Goal: Find specific page/section: Find specific page/section

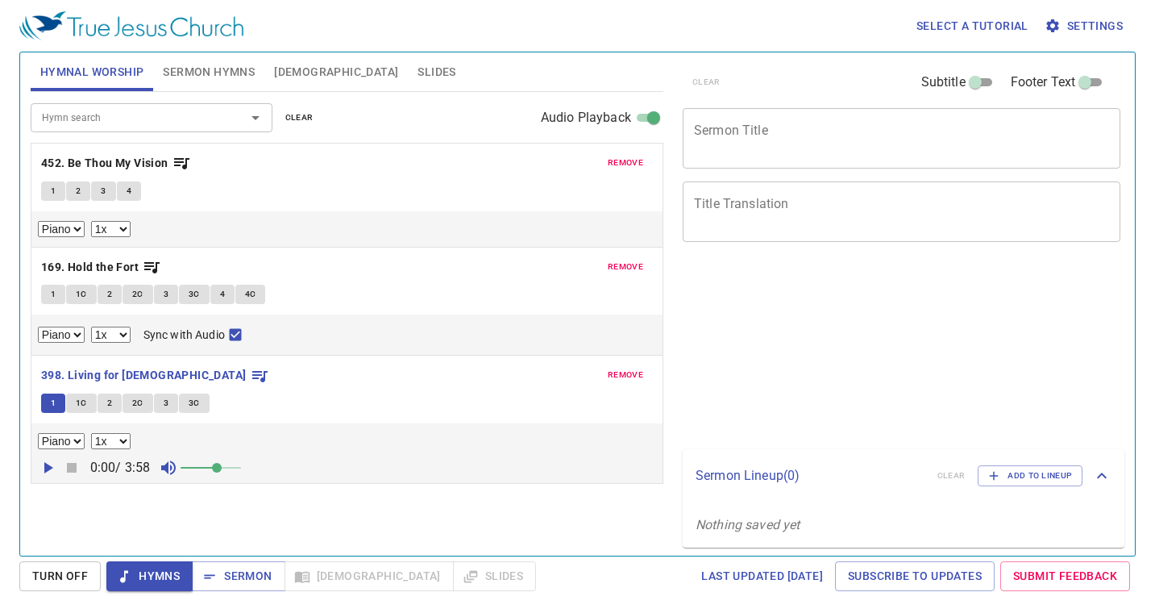
select select "1"
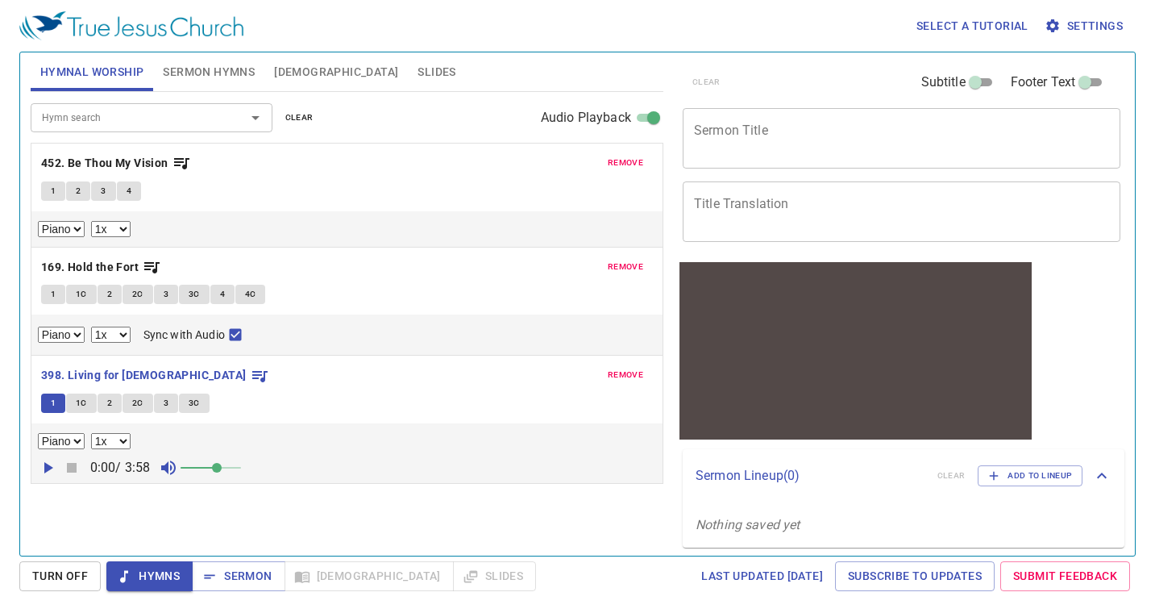
click at [631, 148] on div "remove 452. Be Thou My Vision 1 2 3 4 Piano 0.6x 0.7x 0.8x 0.9x 1x 1.1x 1.2x 1.…" at bounding box center [346, 195] width 631 height 103
click at [631, 156] on span "remove" at bounding box center [625, 163] width 35 height 15
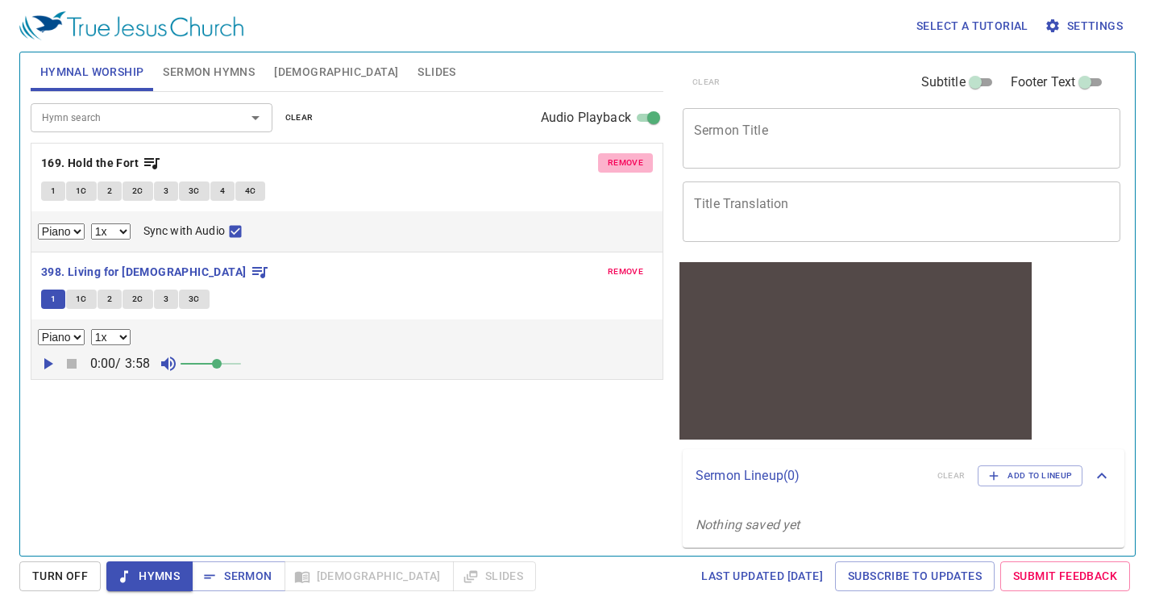
click at [631, 156] on span "remove" at bounding box center [625, 163] width 35 height 15
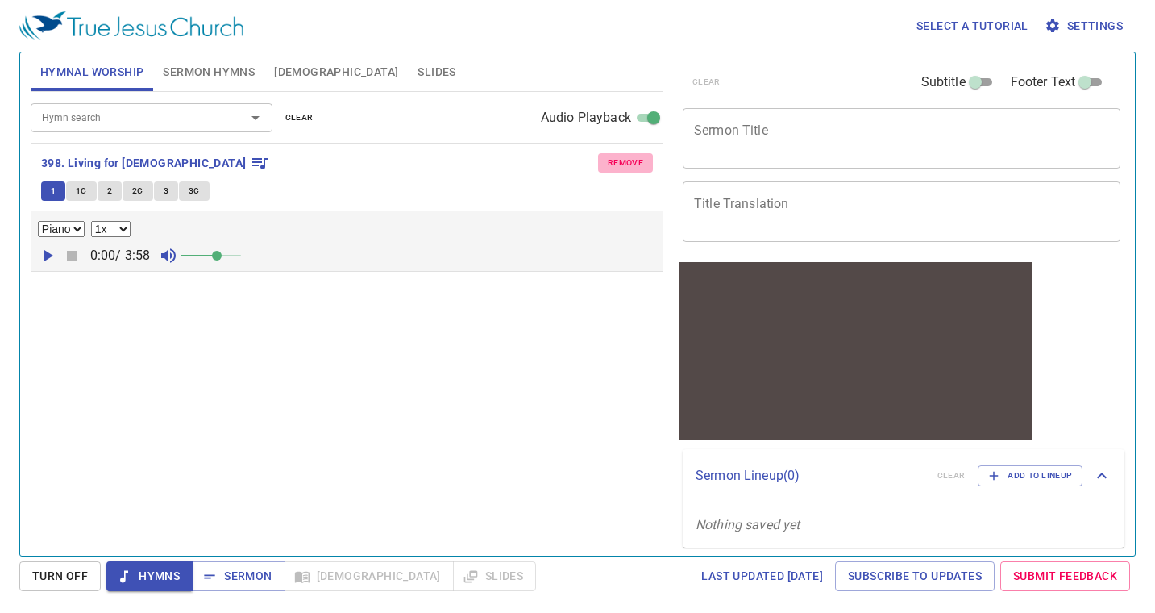
click at [631, 156] on span "remove" at bounding box center [625, 163] width 35 height 15
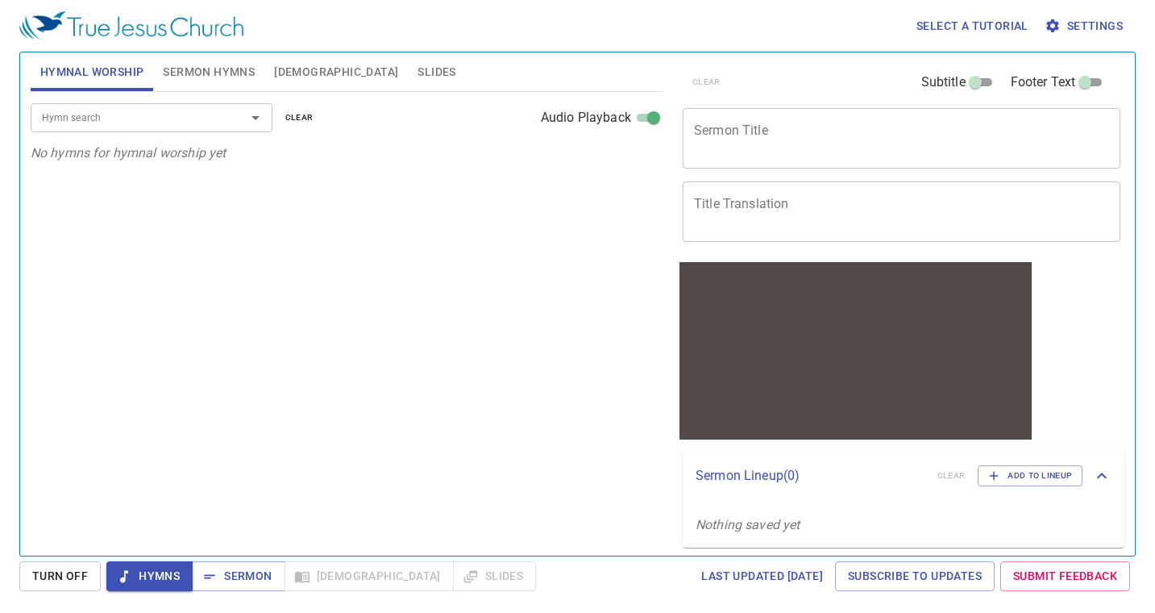
click at [81, 110] on input "Hymn search" at bounding box center [127, 117] width 185 height 19
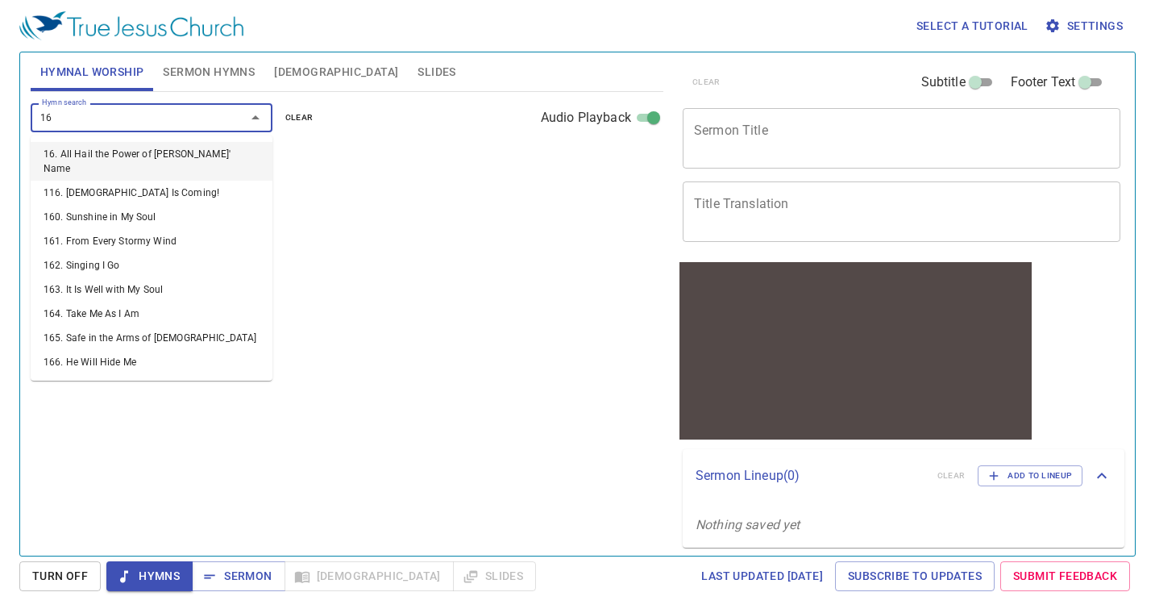
type input "167"
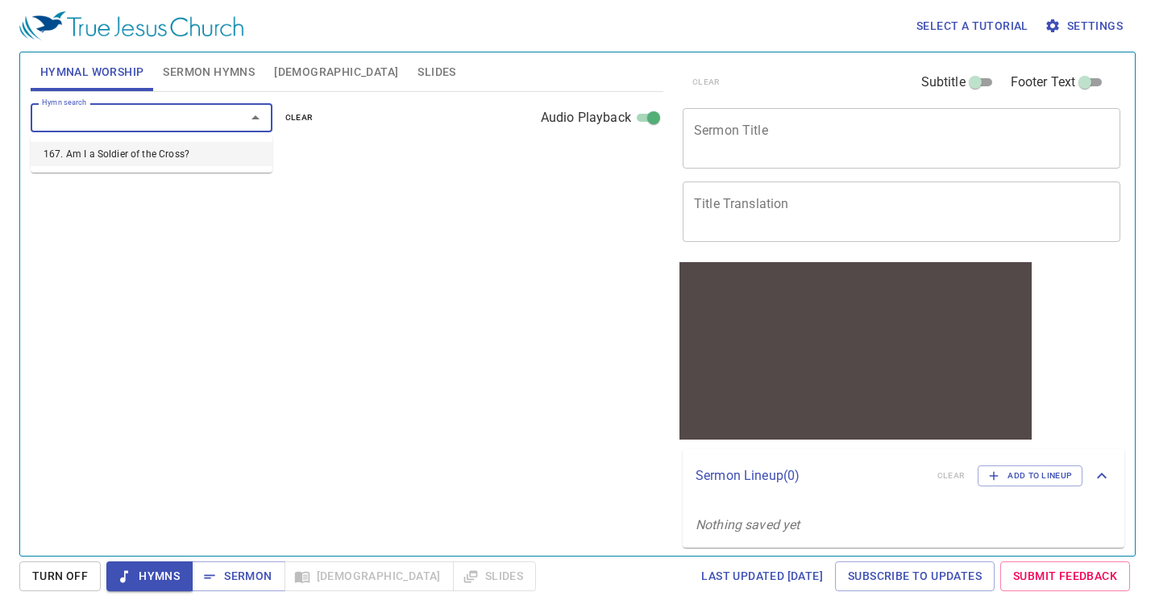
select select "1"
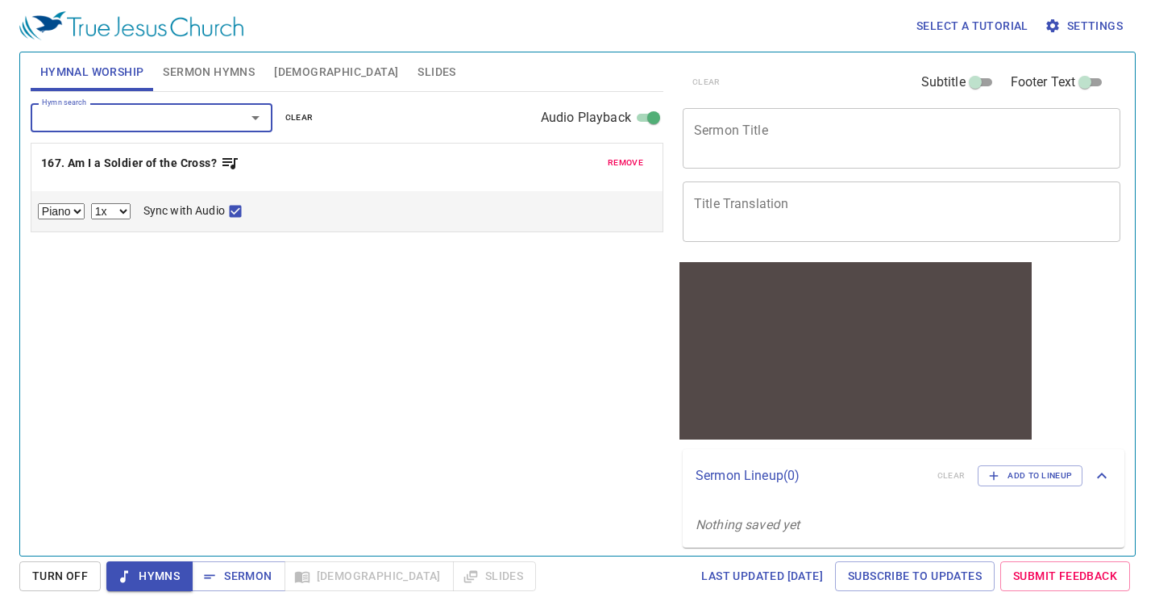
click at [44, 179] on div "remove 167. Am I a Soldier of the Cross? Piano 0.6x 0.7x 0.8x 0.9x 1x 1.1x 1.2x…" at bounding box center [346, 188] width 631 height 88
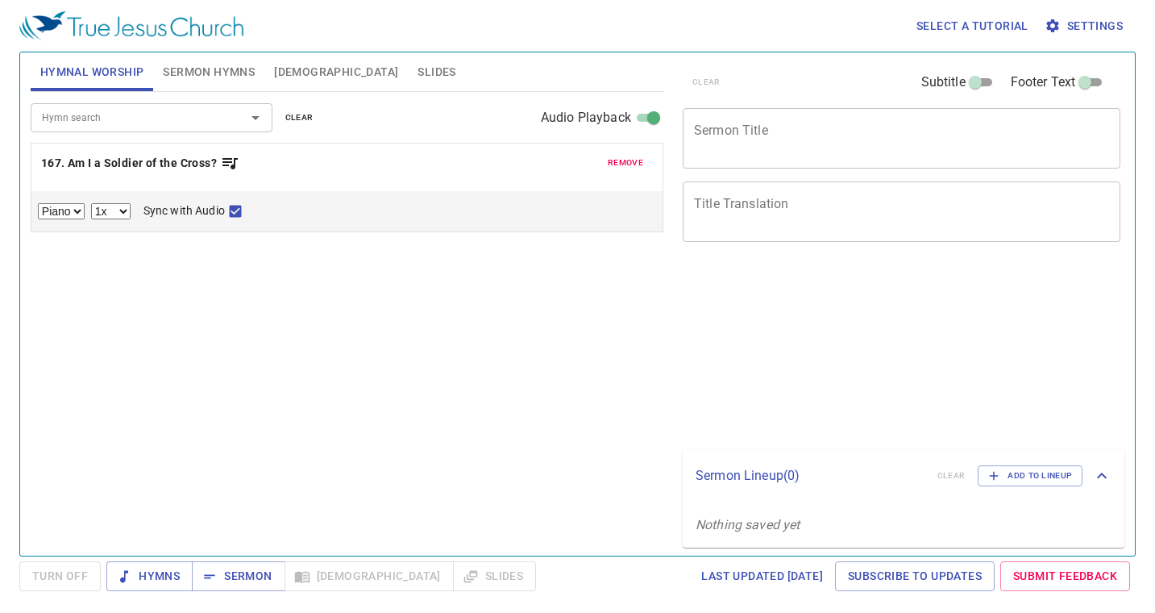
select select "1"
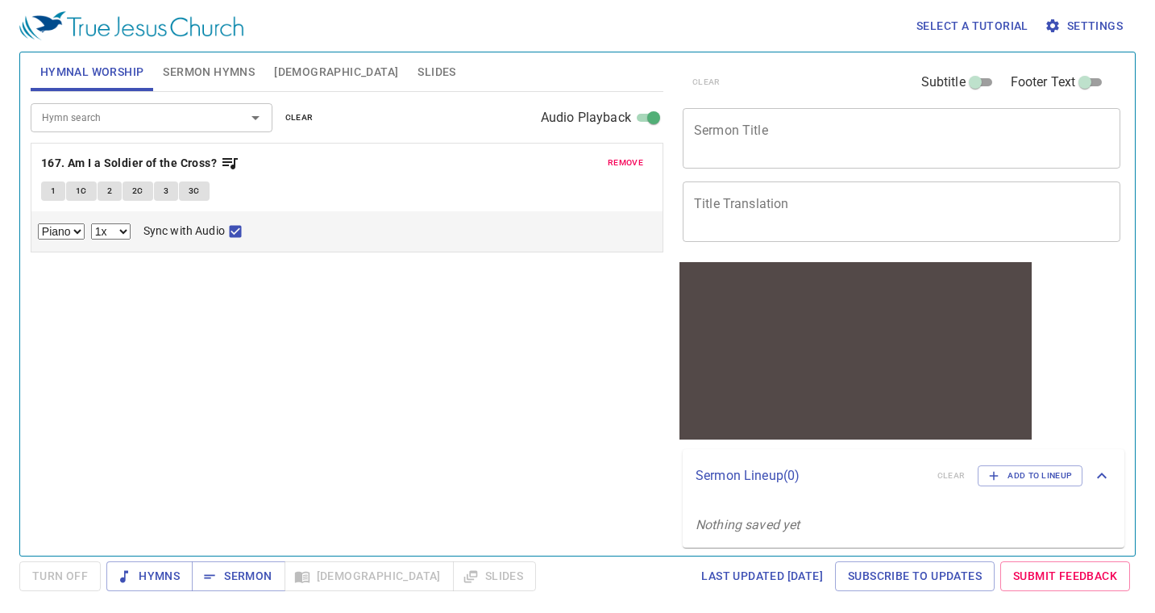
click at [48, 186] on button "1" at bounding box center [53, 190] width 24 height 19
checkbox input "false"
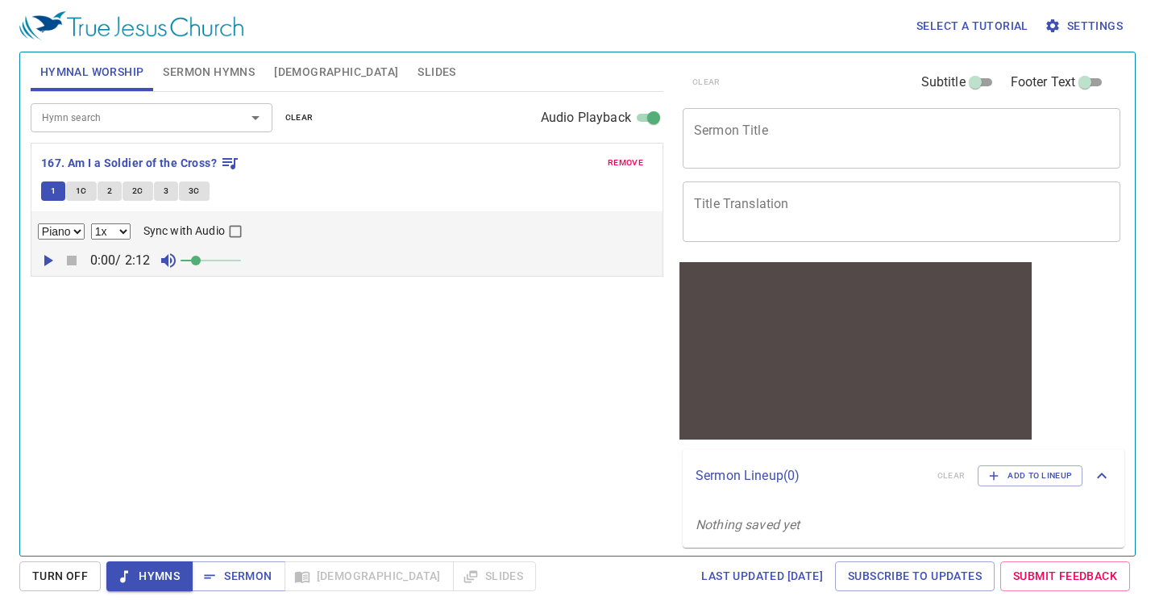
click at [53, 252] on icon "button" at bounding box center [47, 260] width 19 height 19
click at [219, 260] on span at bounding box center [211, 260] width 60 height 23
click at [99, 232] on select "0.6x 0.7x 0.8x 0.9x 1x 1.1x 1.2x 1.3x 1.4x 1.5x 1.7x 2x" at bounding box center [111, 231] width 40 height 16
select select "0.9"
click at [91, 223] on select "0.6x 0.7x 0.8x 0.9x 1x 1.1x 1.2x 1.3x 1.4x 1.5x 1.7x 2x" at bounding box center [111, 231] width 40 height 16
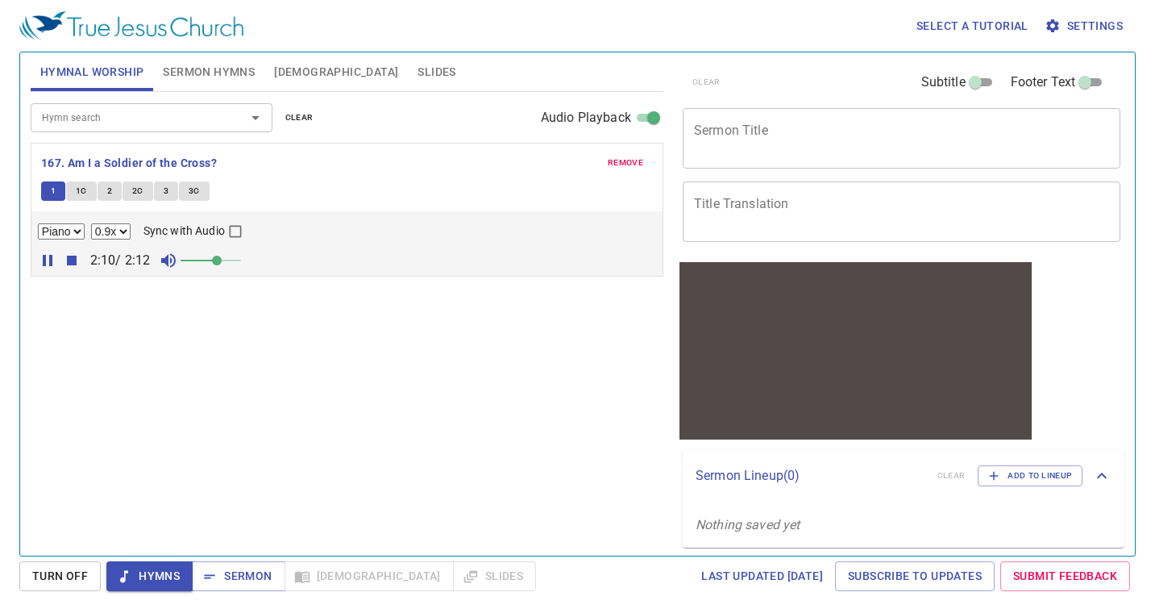
click at [161, 124] on input "Hymn search" at bounding box center [127, 117] width 185 height 19
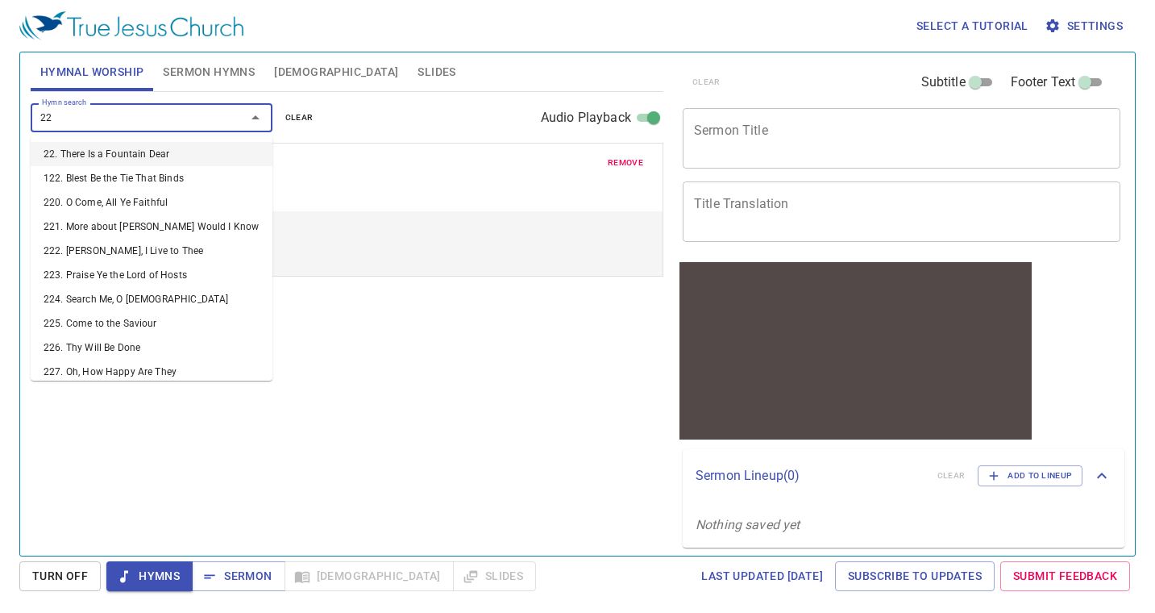
type input "224"
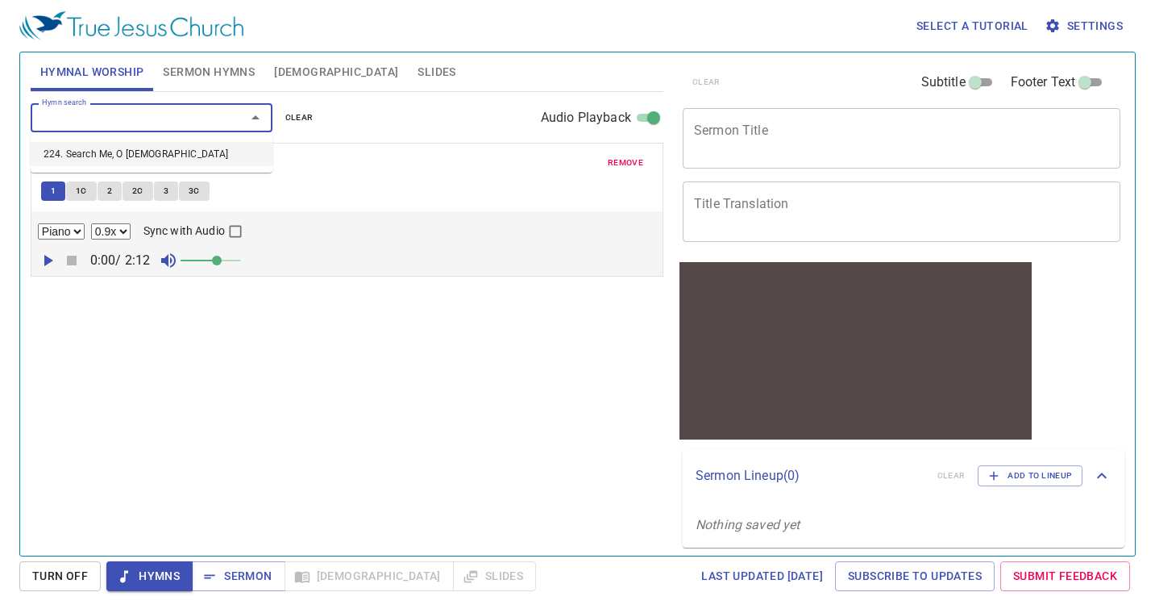
select select "1"
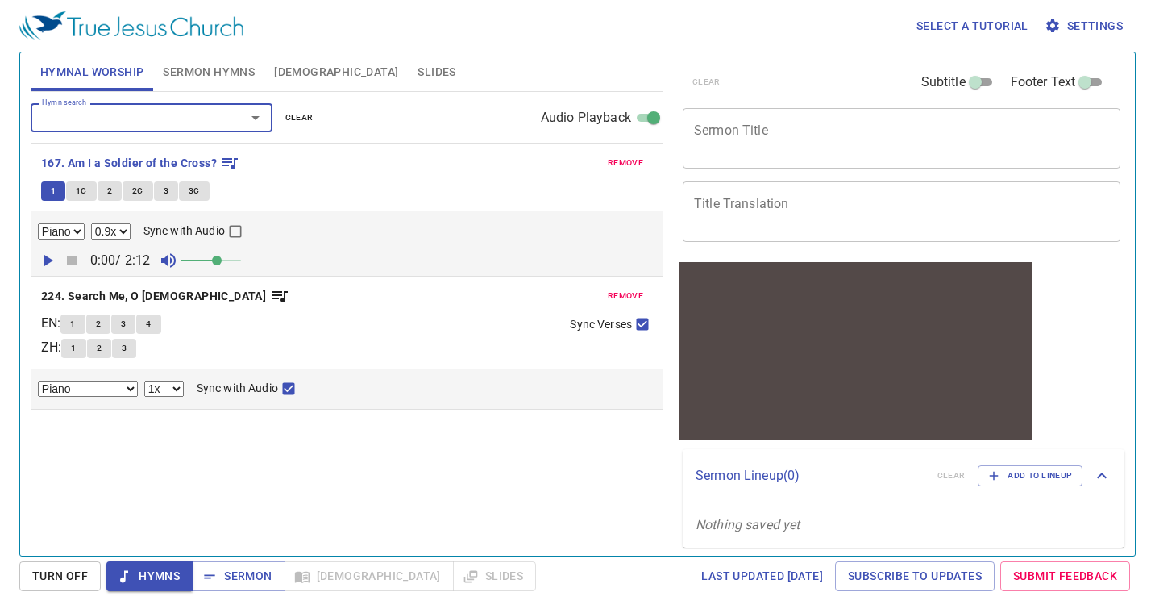
click at [73, 344] on button "1" at bounding box center [73, 348] width 24 height 19
checkbox input "false"
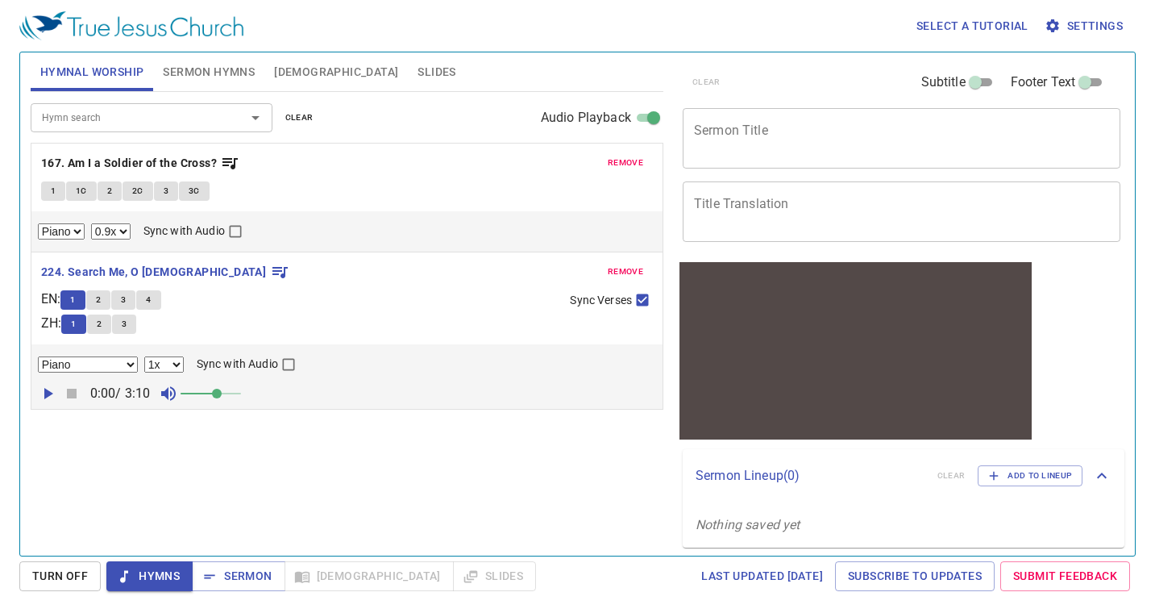
click at [56, 393] on button "button" at bounding box center [47, 393] width 24 height 24
click at [126, 127] on div "Hymn search" at bounding box center [152, 117] width 242 height 28
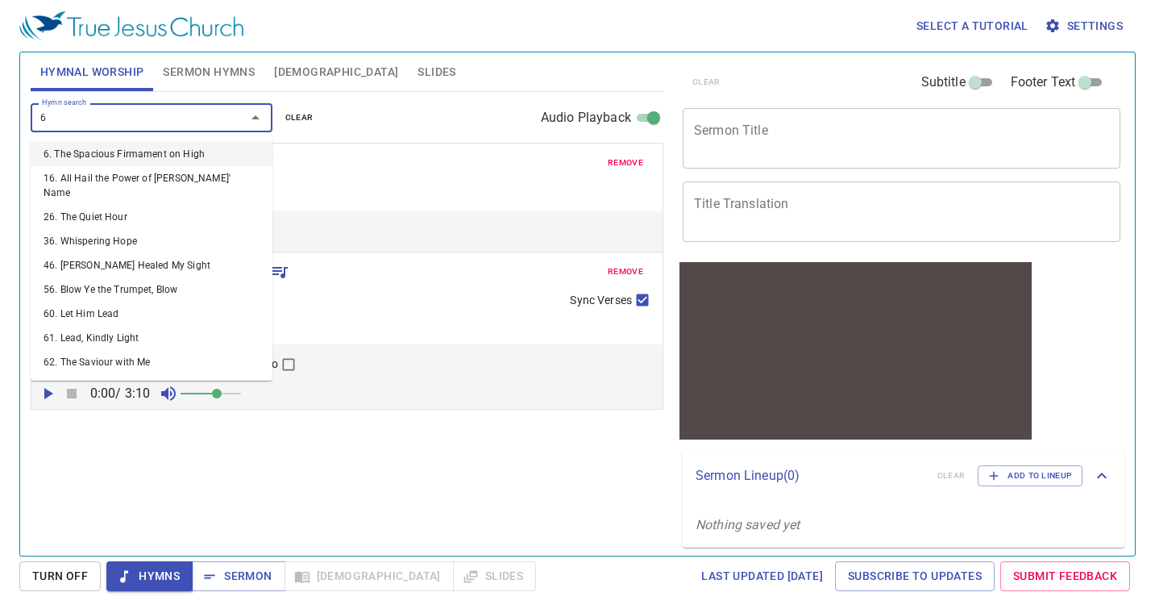
type input "63"
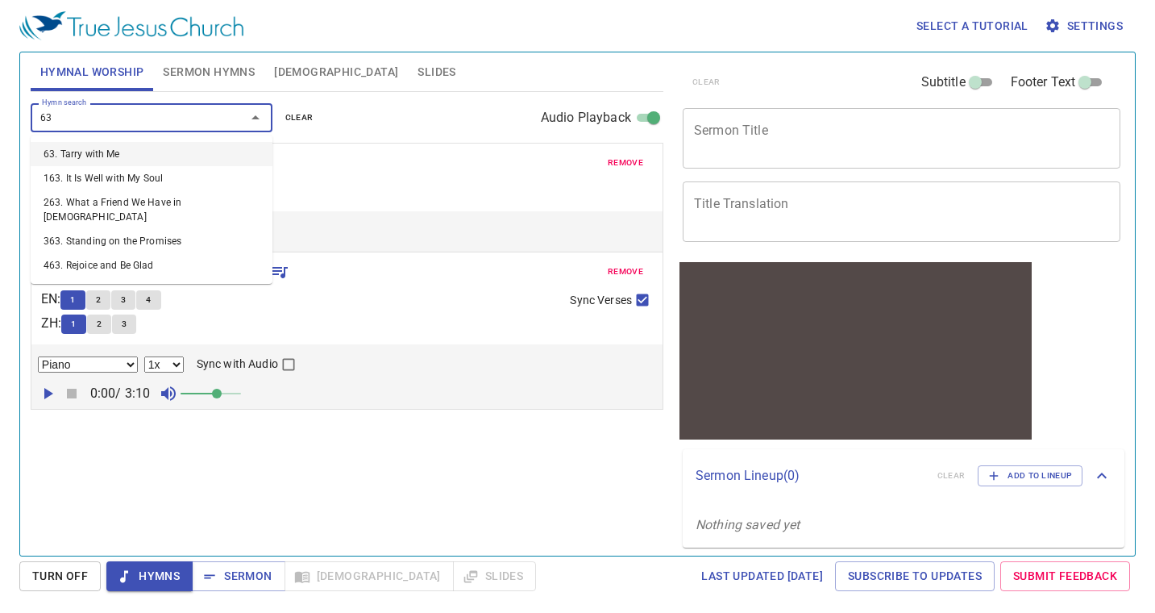
select select "1"
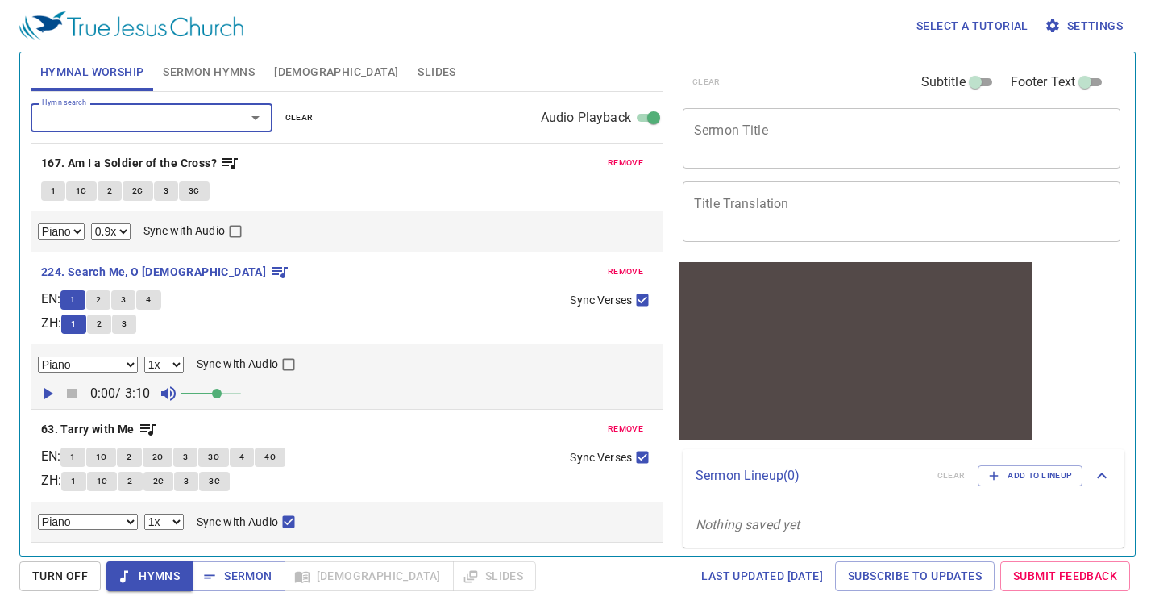
click at [76, 480] on span "1" at bounding box center [73, 481] width 5 height 15
checkbox input "false"
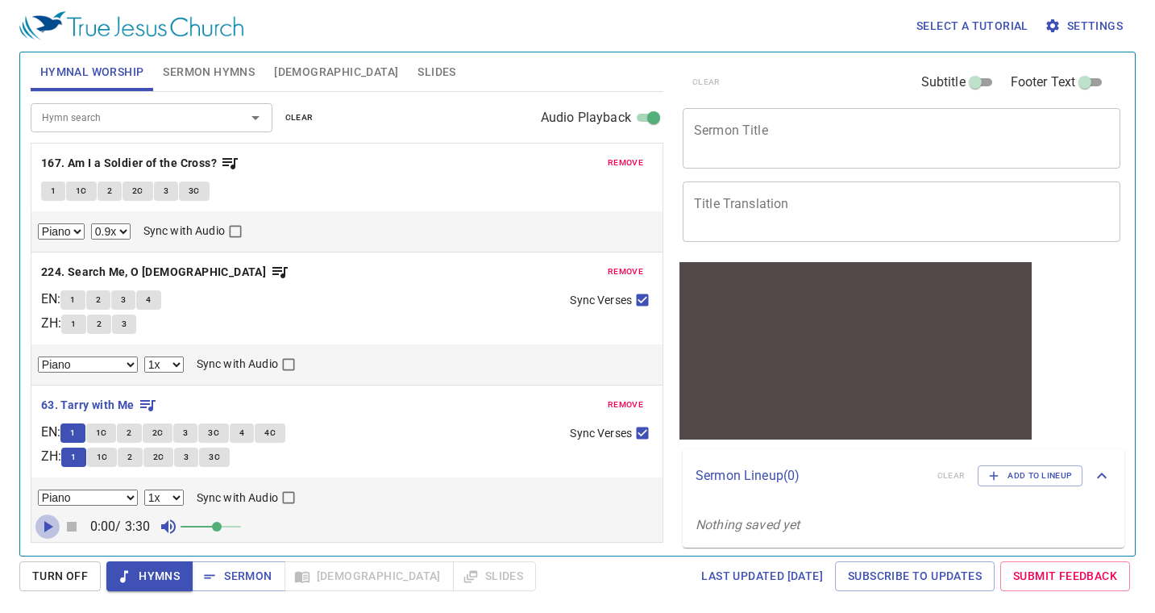
click at [48, 534] on icon "button" at bounding box center [47, 526] width 19 height 19
click at [171, 110] on input "Hymn search" at bounding box center [127, 117] width 185 height 19
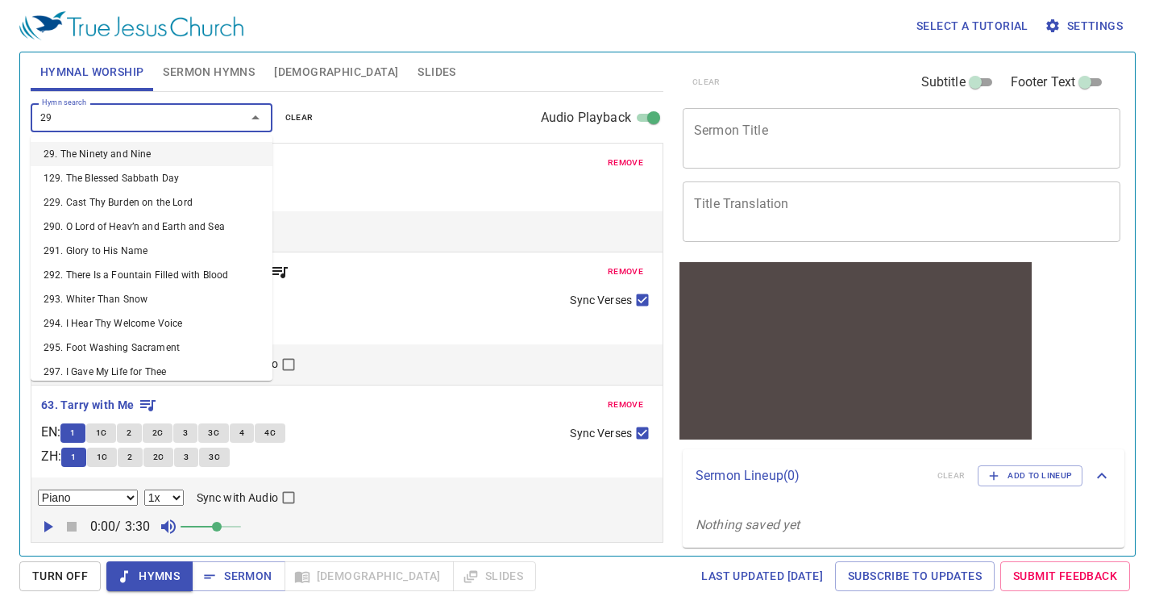
type input "296"
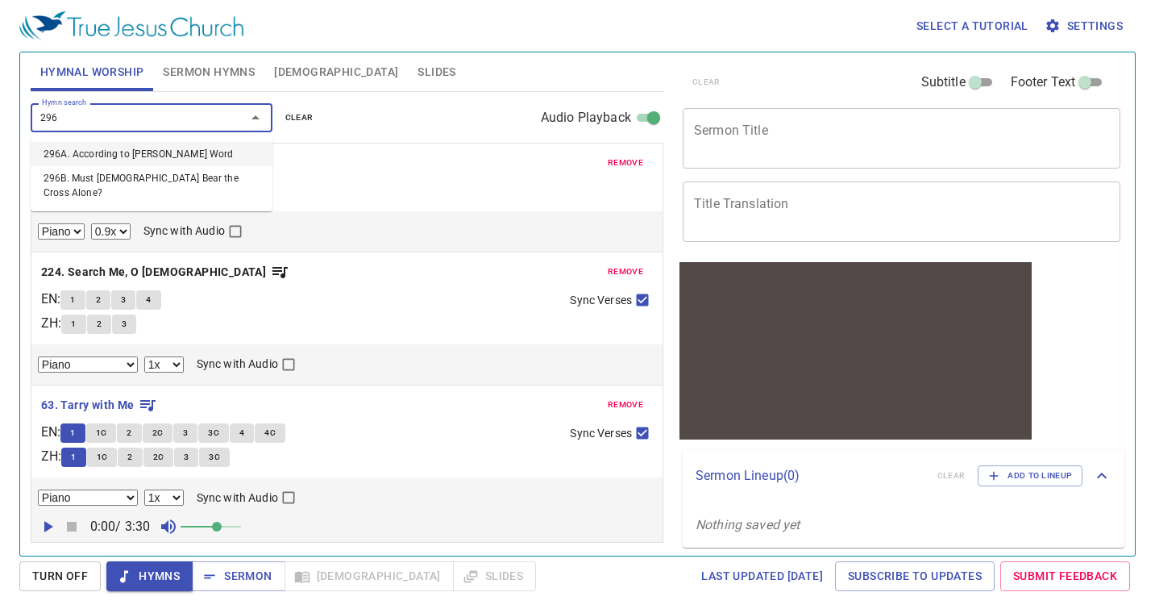
click at [110, 142] on li "296A. According to [PERSON_NAME] Word" at bounding box center [152, 154] width 242 height 24
select select "1"
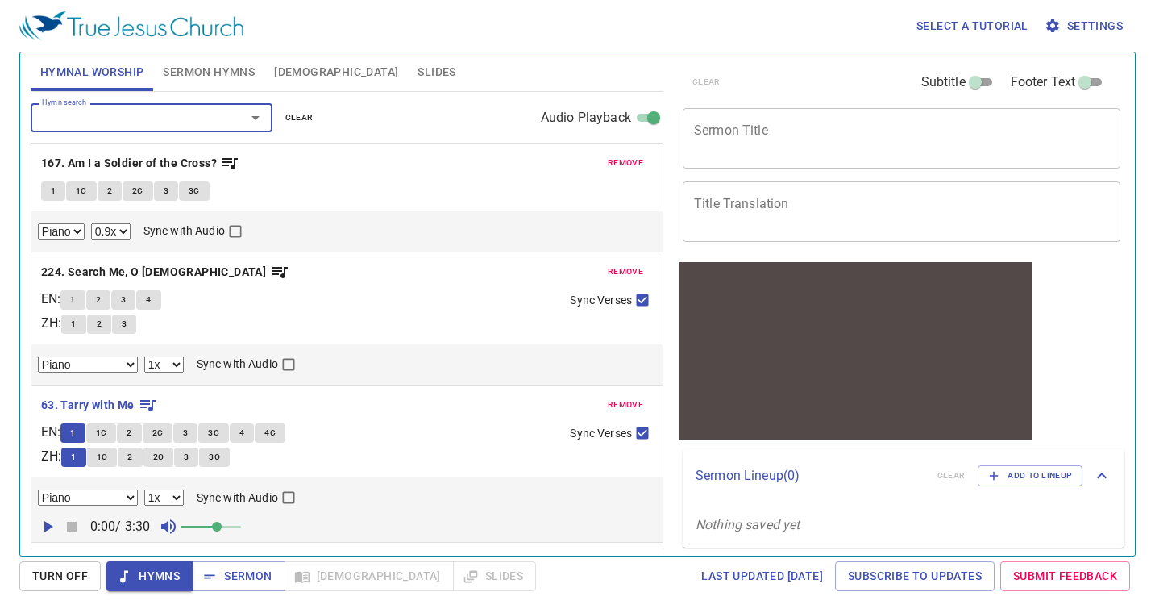
scroll to position [79, 0]
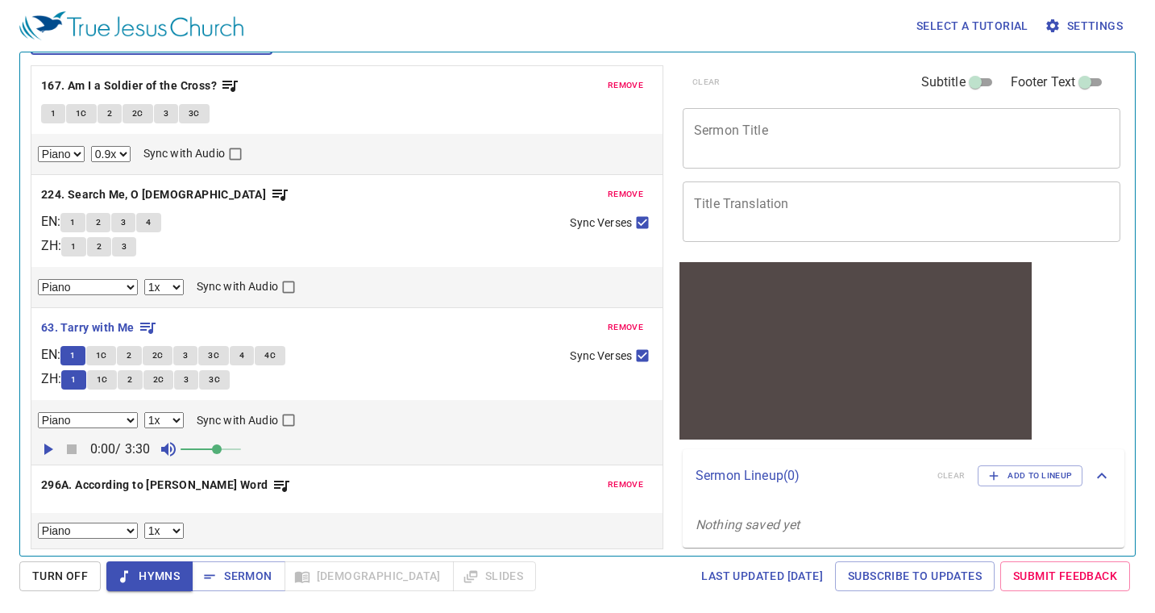
click at [622, 88] on span "remove" at bounding box center [625, 85] width 35 height 15
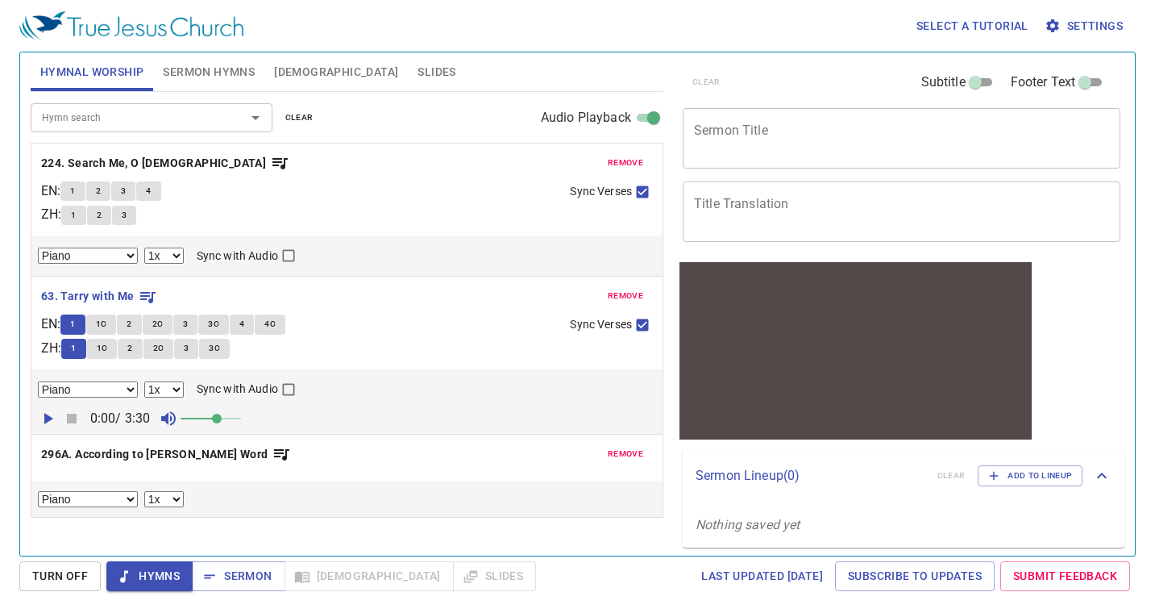
click at [622, 88] on div "Hymnal Worship Sermon Hymns Bible Slides" at bounding box center [347, 71] width 633 height 39
click at [635, 161] on span "remove" at bounding box center [625, 163] width 35 height 15
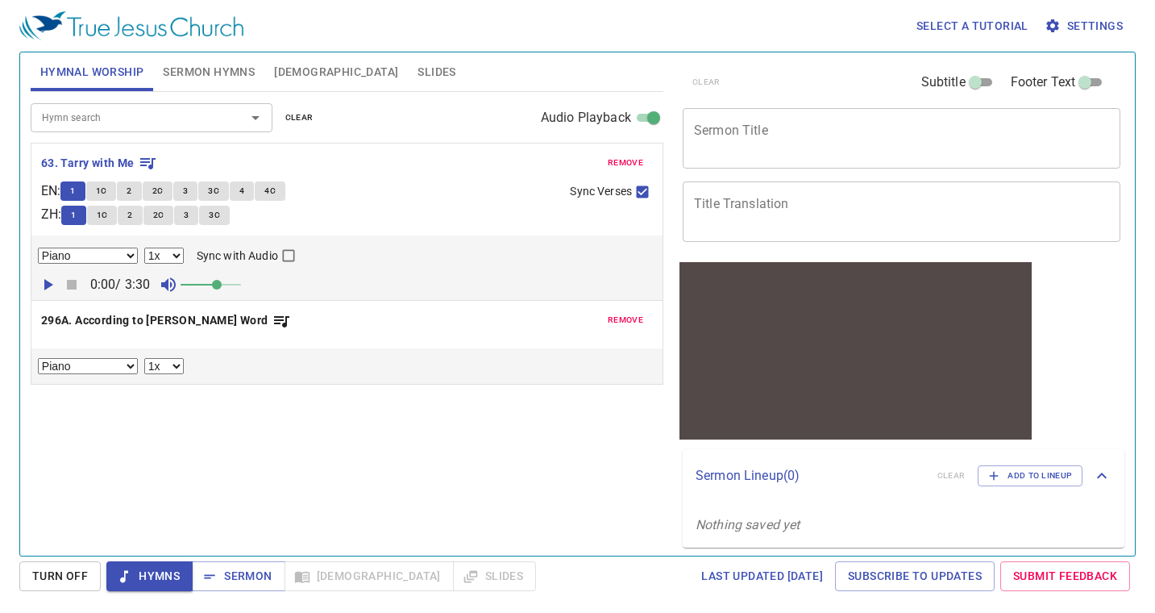
click at [635, 161] on span "remove" at bounding box center [625, 163] width 35 height 15
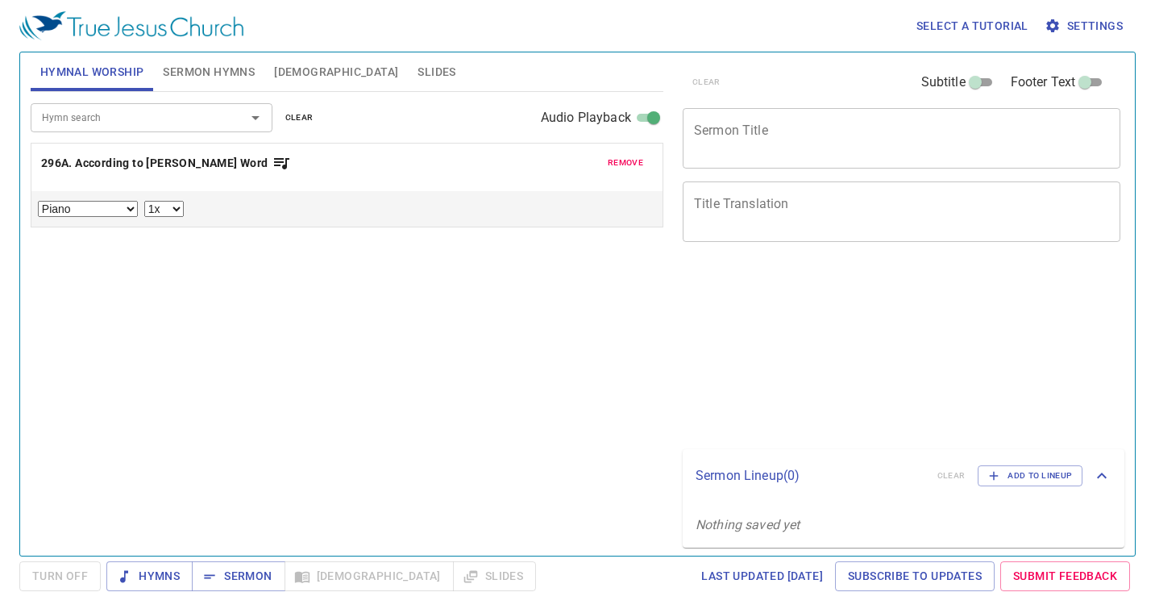
select select "1"
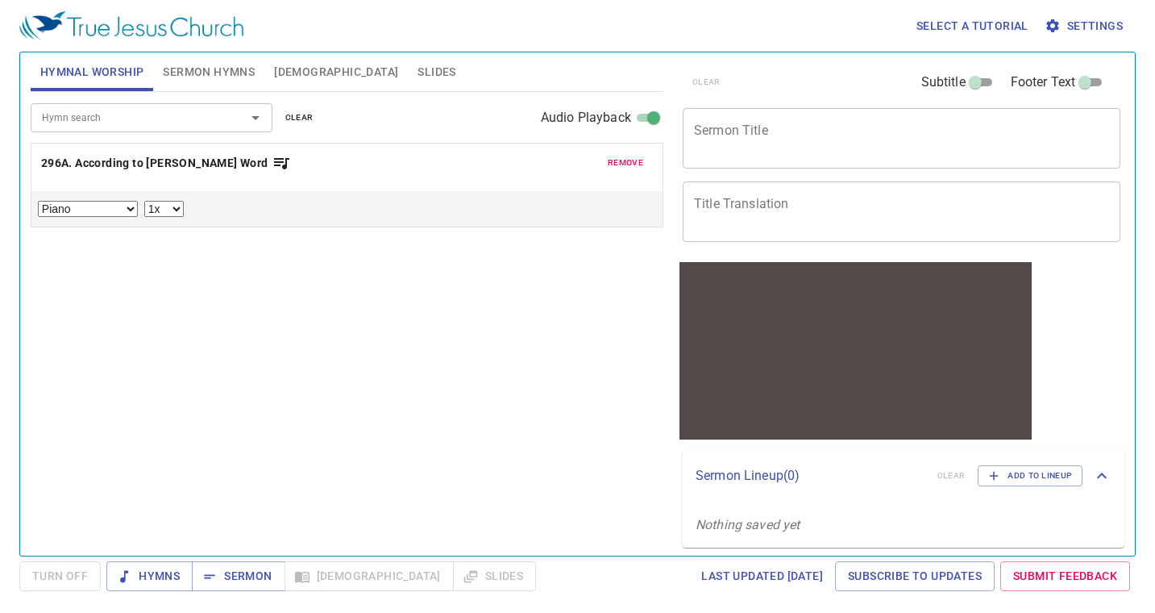
click at [68, 184] on div "remove 296A. According to Thy Gracious Word Piano Piano (5 verses) 0.6x 0.7x 0.…" at bounding box center [346, 185] width 631 height 83
click at [110, 166] on b "296A. According to [PERSON_NAME] Word" at bounding box center [154, 163] width 227 height 20
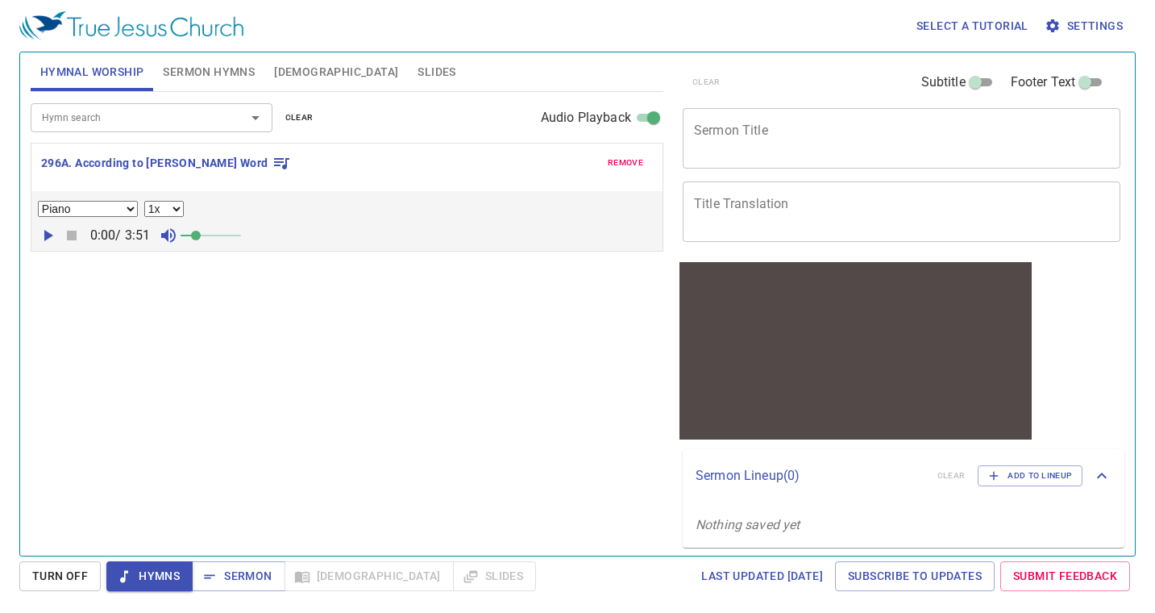
click at [223, 234] on span at bounding box center [211, 235] width 60 height 23
click at [40, 233] on icon "button" at bounding box center [47, 235] width 19 height 19
